Goal: Transaction & Acquisition: Purchase product/service

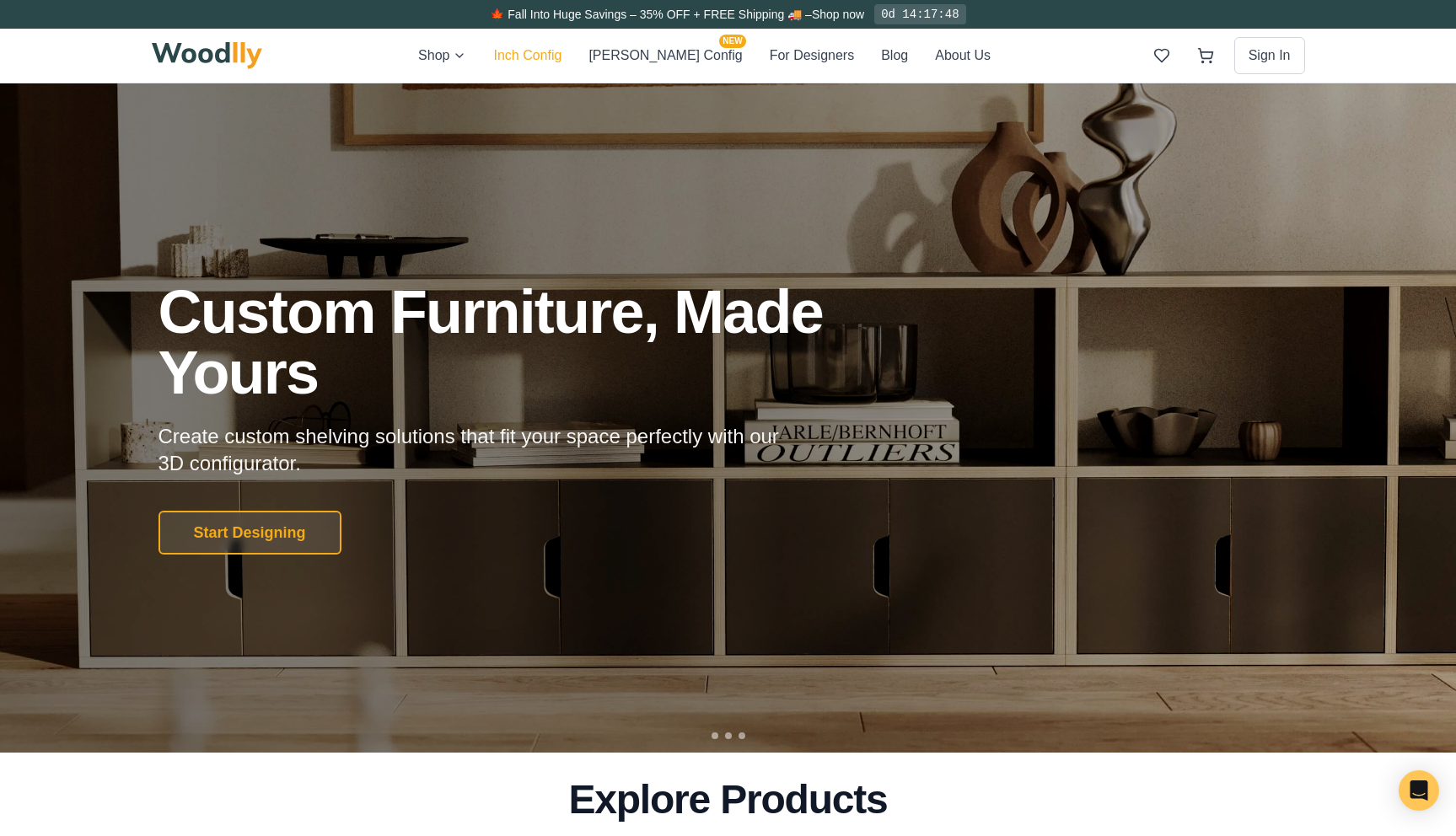
click at [561, 58] on button "Inch Config" at bounding box center [527, 55] width 68 height 22
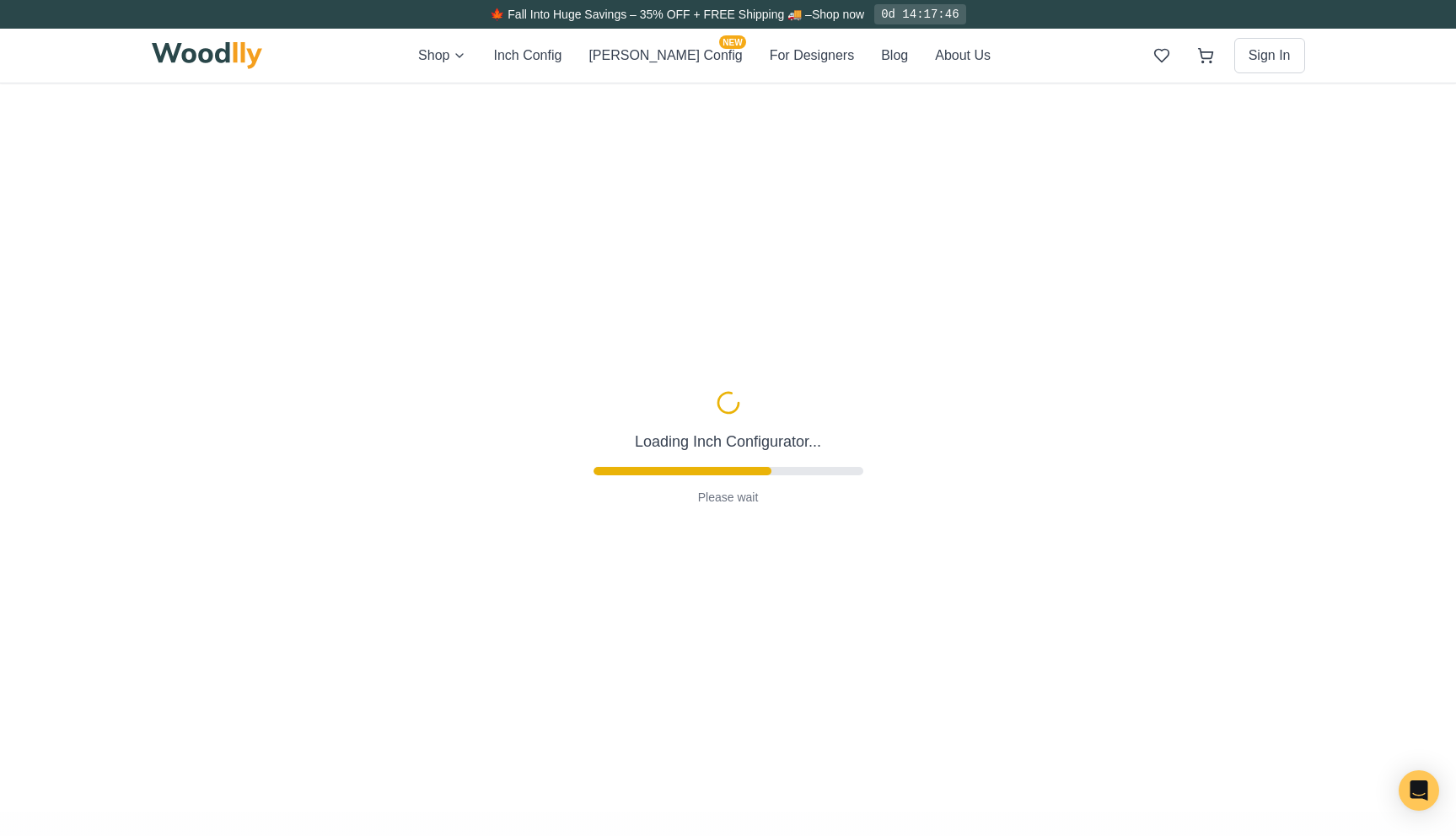
type input "63"
type input "2"
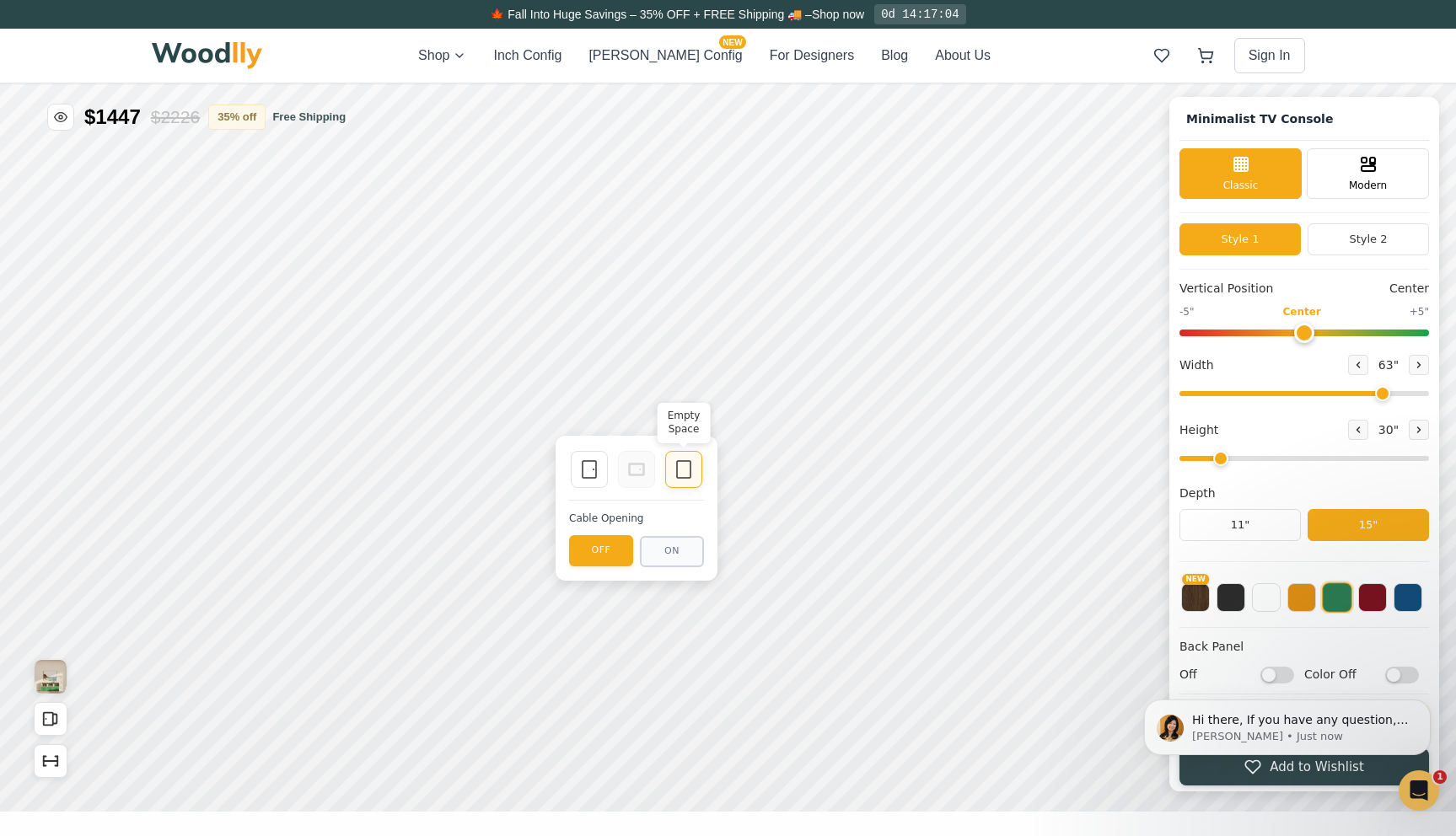
click at [683, 475] on icon at bounding box center [683, 469] width 20 height 20
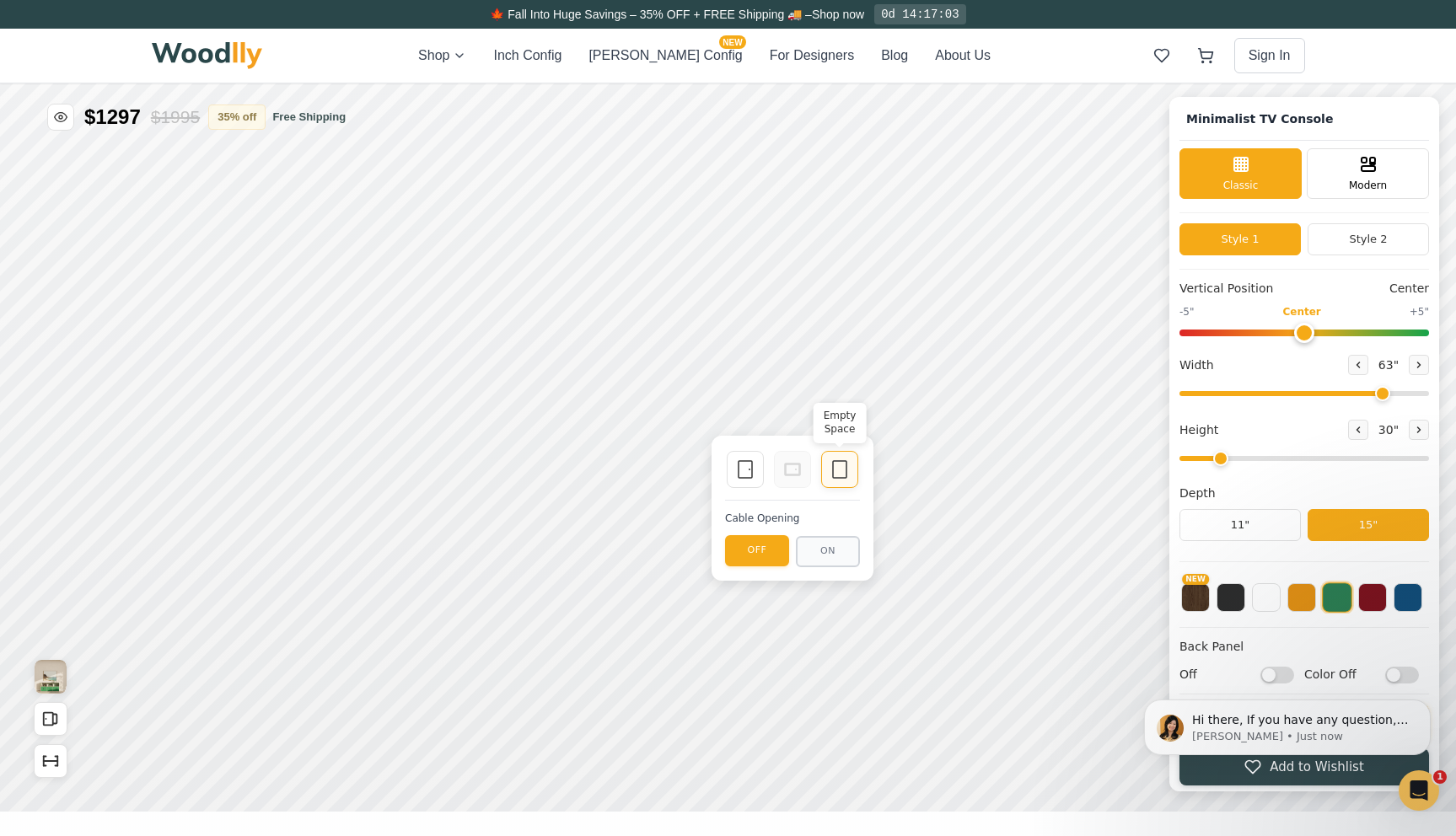
click at [851, 471] on div "Empty Space" at bounding box center [840, 469] width 37 height 37
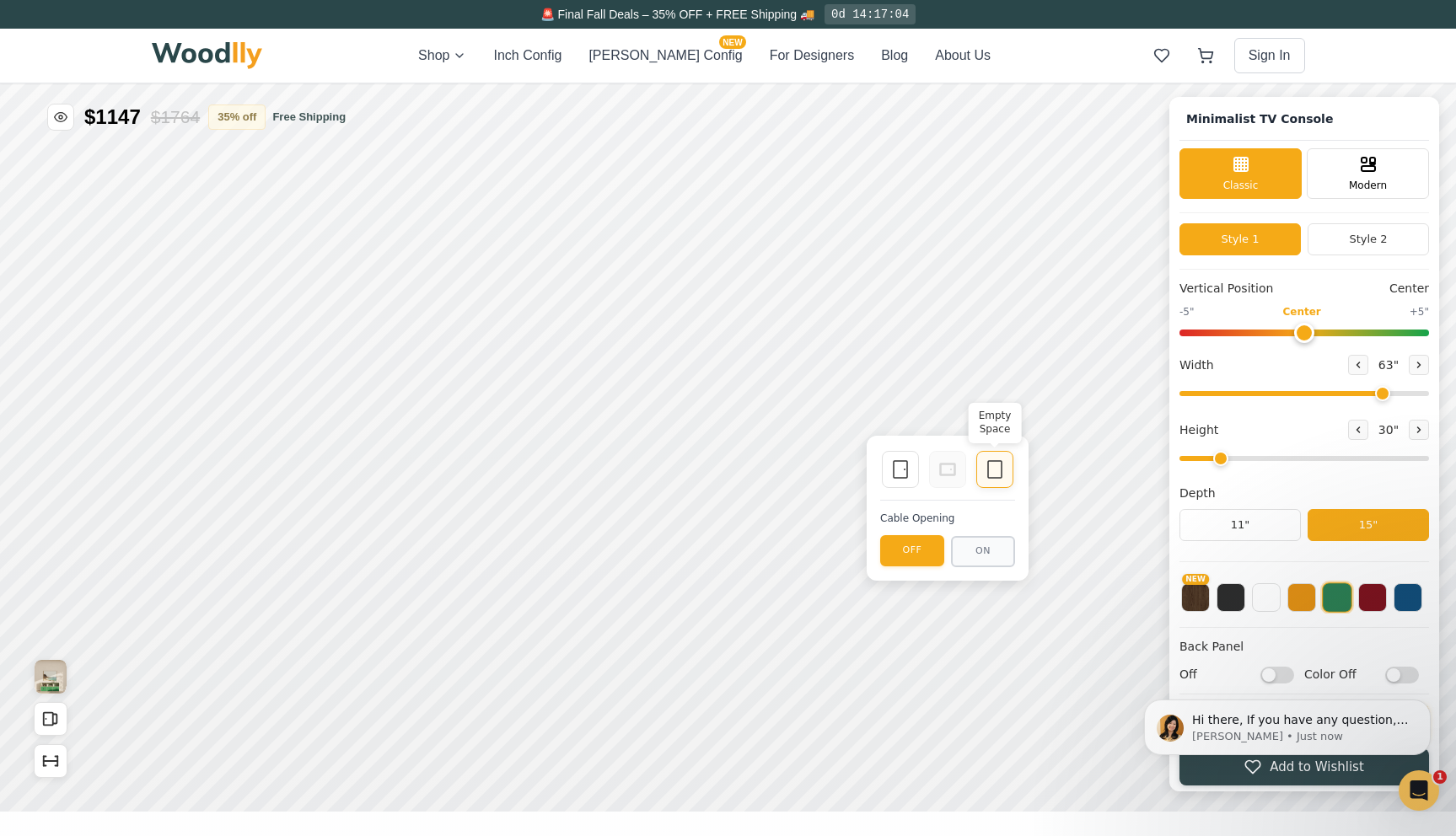
click at [996, 468] on icon at bounding box center [994, 469] width 20 height 20
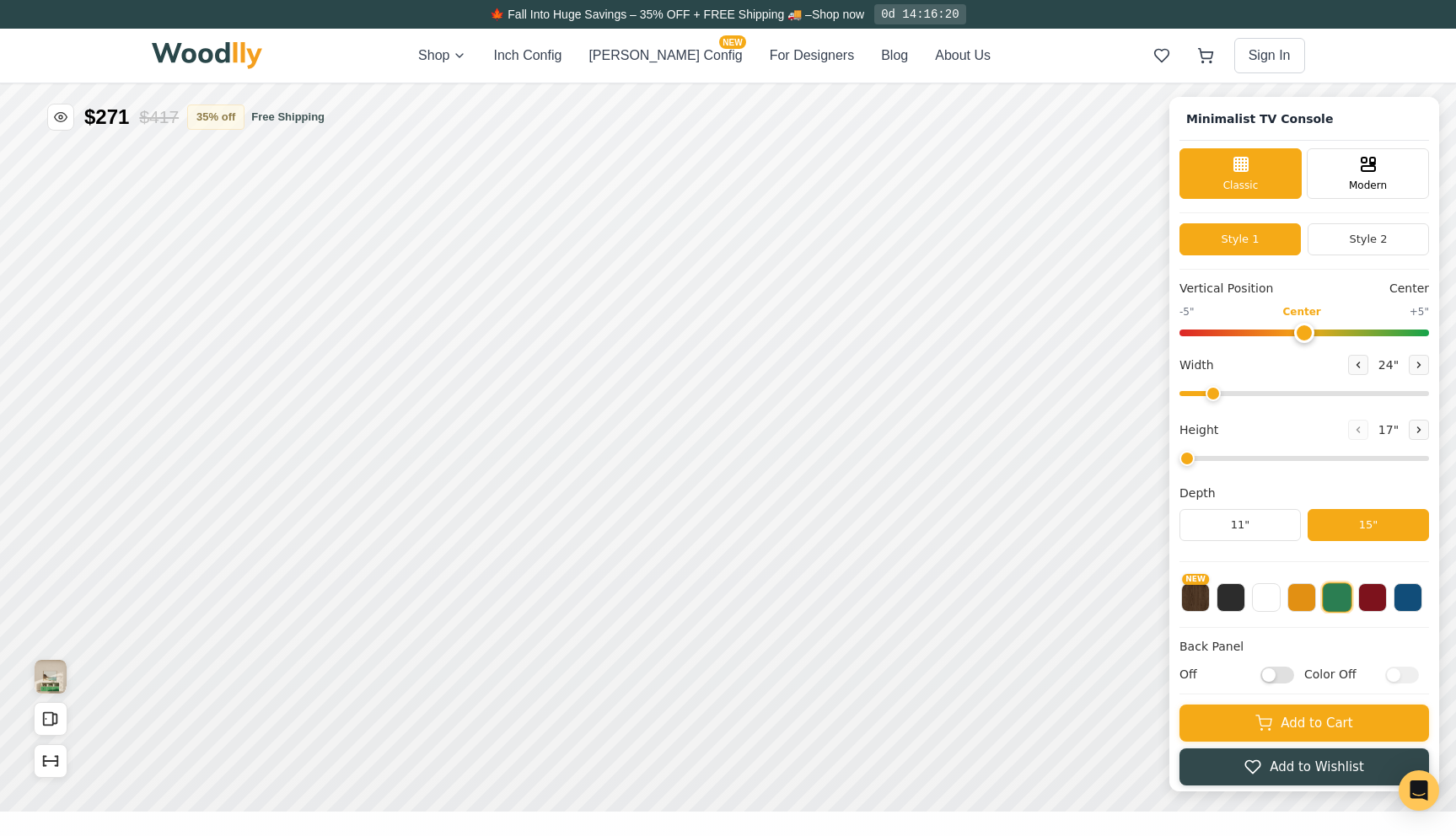
type input "63"
type input "2"
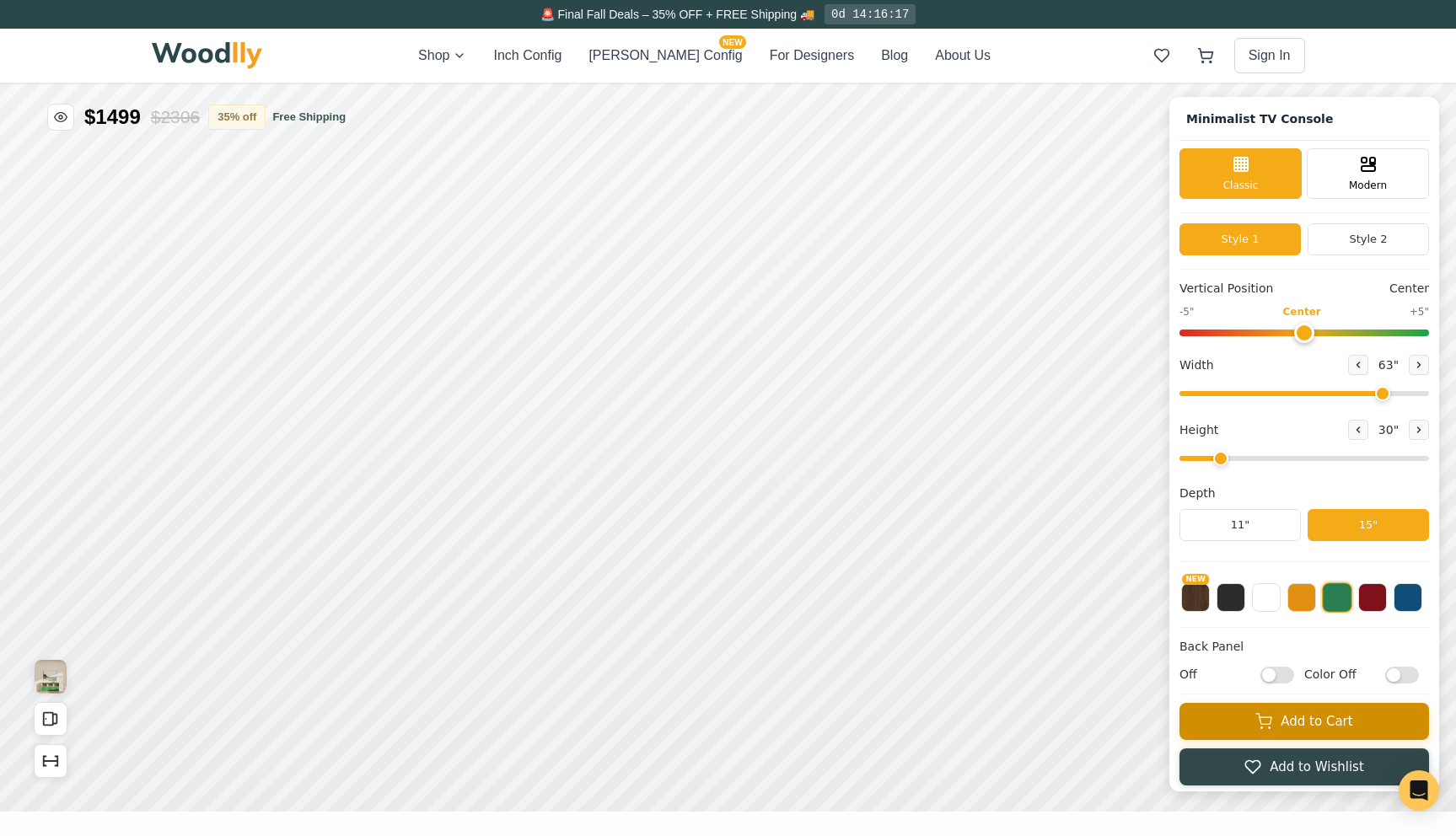
click at [1291, 735] on button "Add to Cart" at bounding box center [1303, 721] width 249 height 37
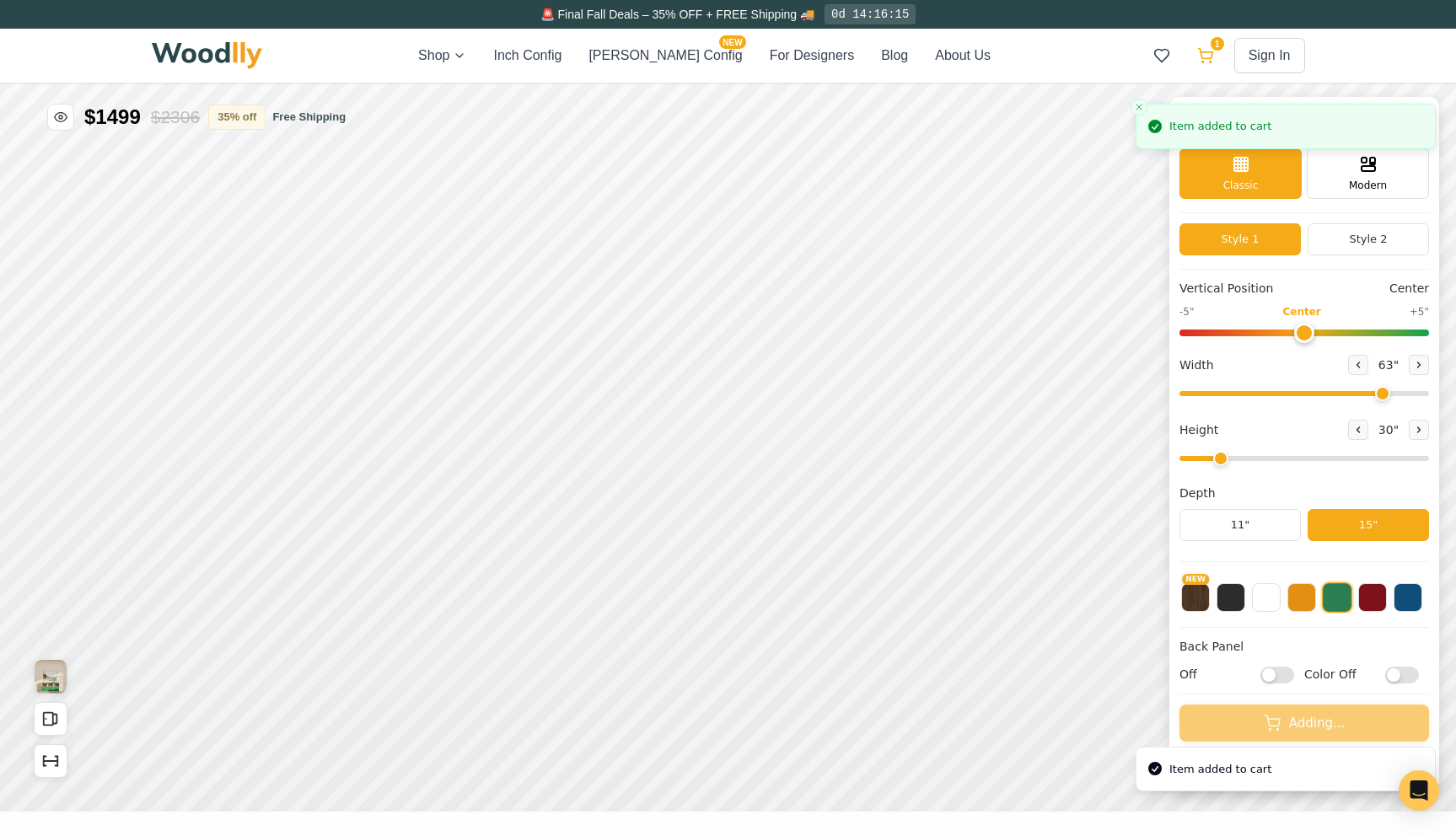
click at [1208, 62] on icon at bounding box center [1205, 55] width 17 height 17
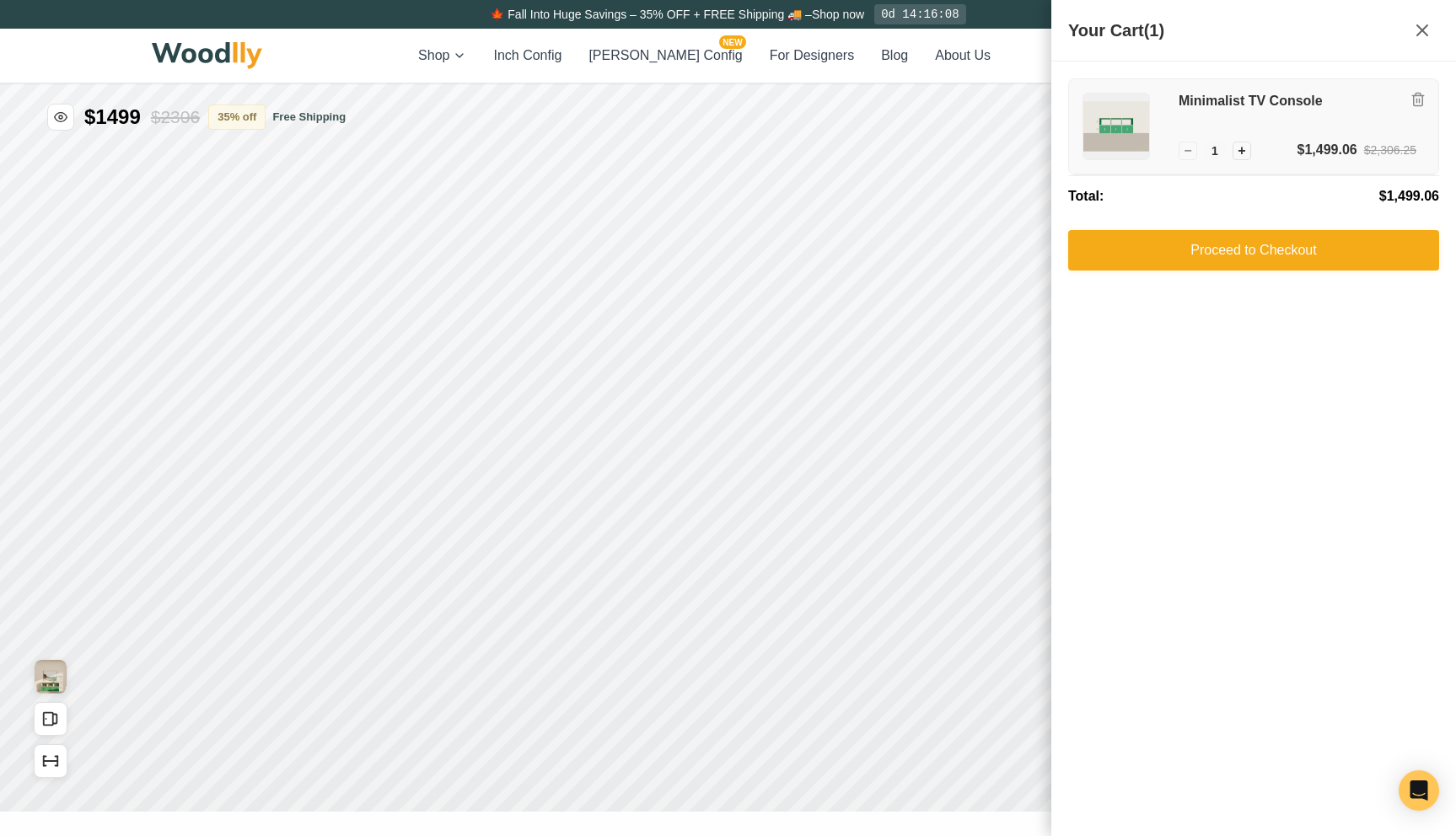
click at [1343, 163] on div "Minimalist TV Console − 1 + $1,499.06 $2,306.25" at bounding box center [1253, 126] width 369 height 95
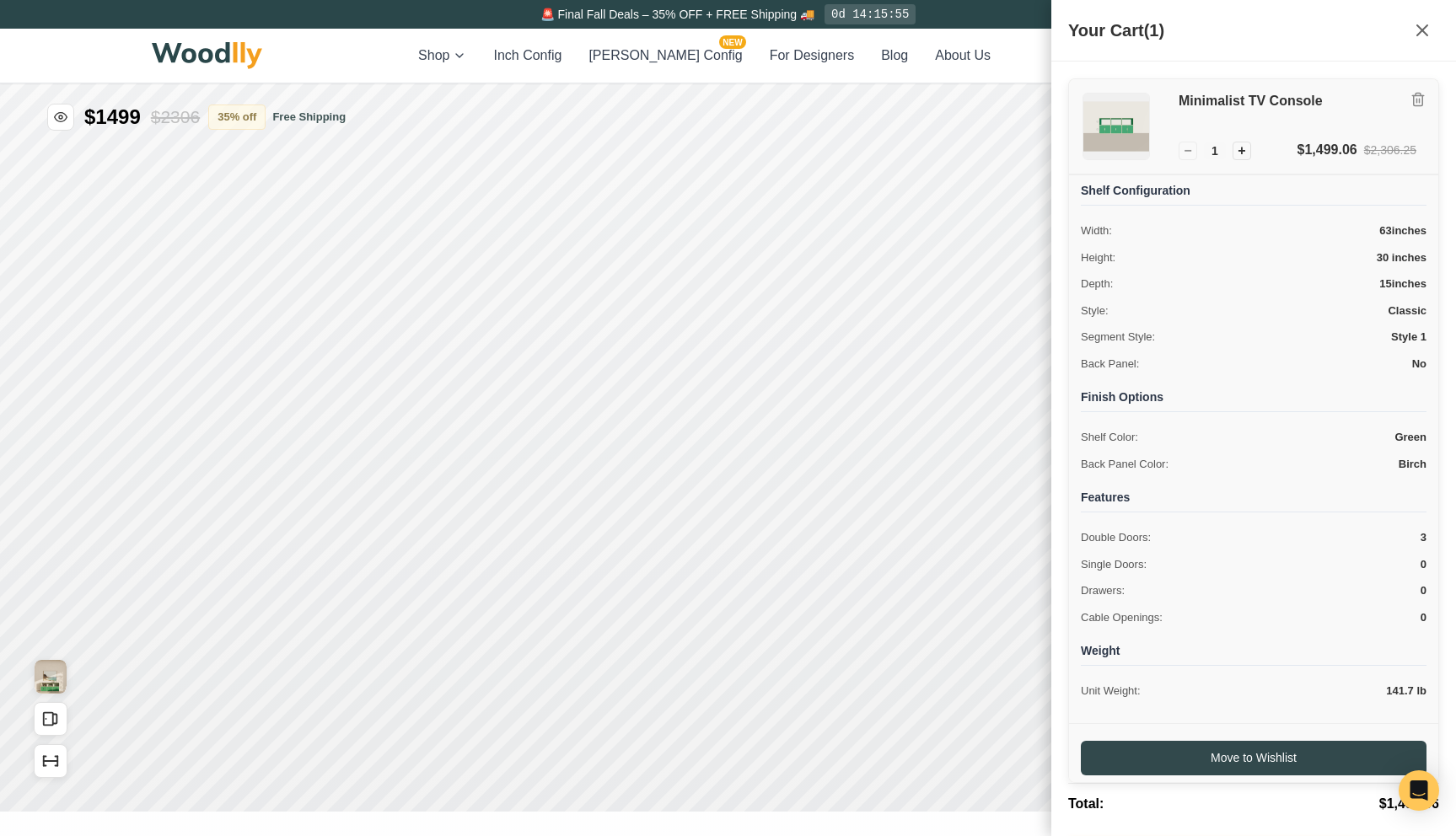
click at [1299, 133] on div "Minimalist TV Console" at bounding box center [1297, 116] width 238 height 47
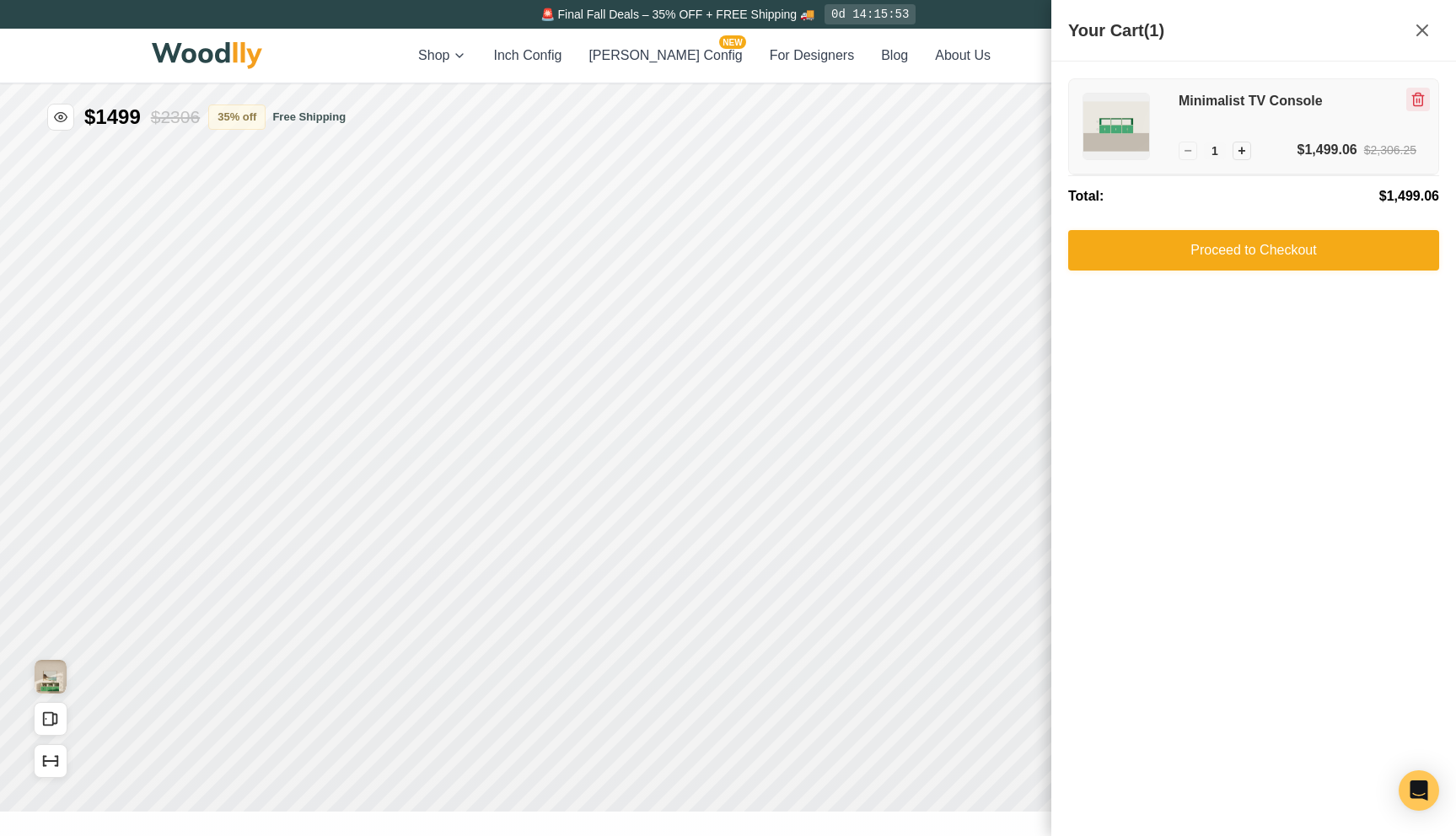
click at [1414, 96] on icon "Remove item" at bounding box center [1418, 96] width 12 height 0
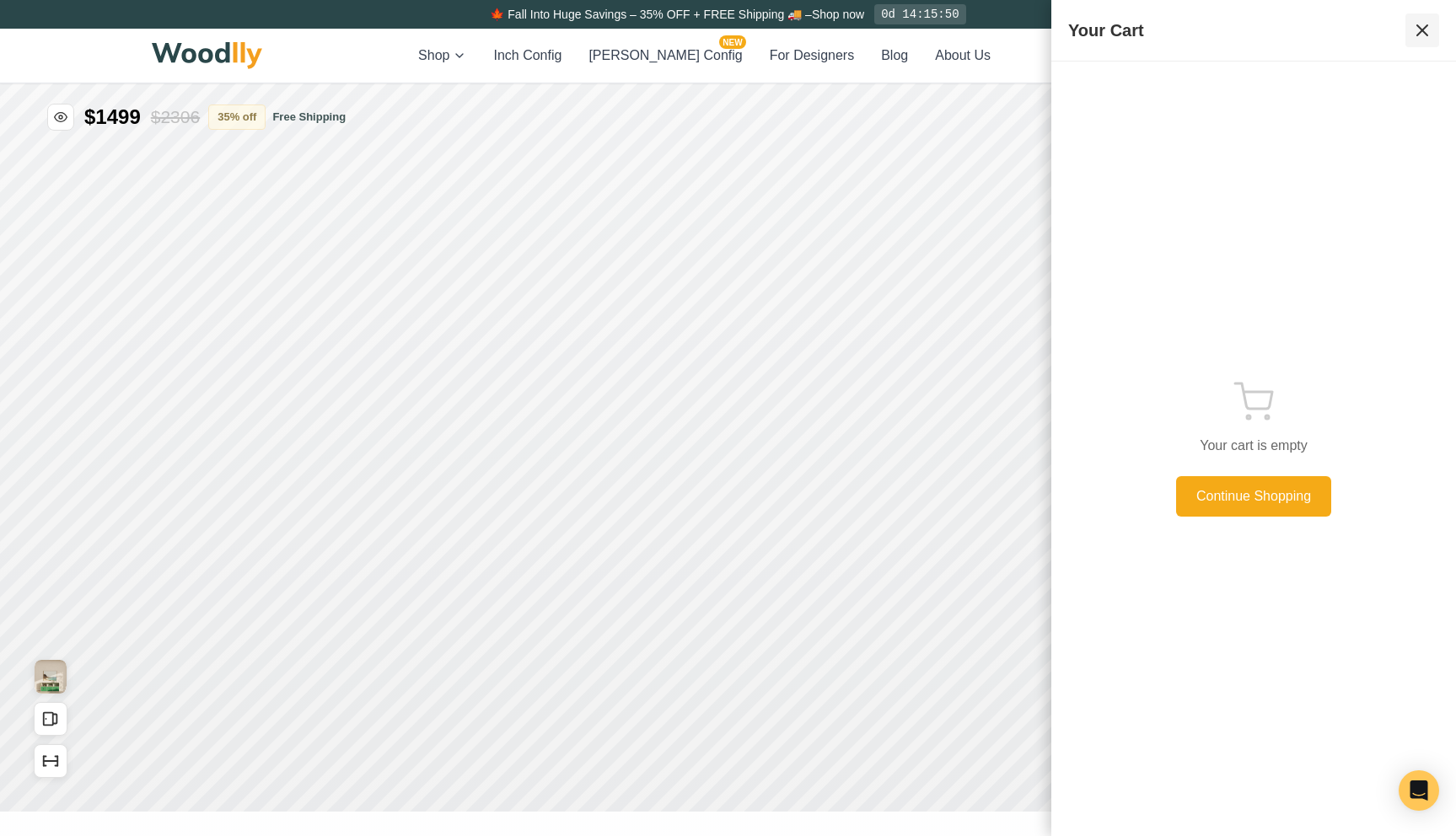
click at [1417, 37] on icon at bounding box center [1421, 30] width 20 height 20
